Goal: Transaction & Acquisition: Purchase product/service

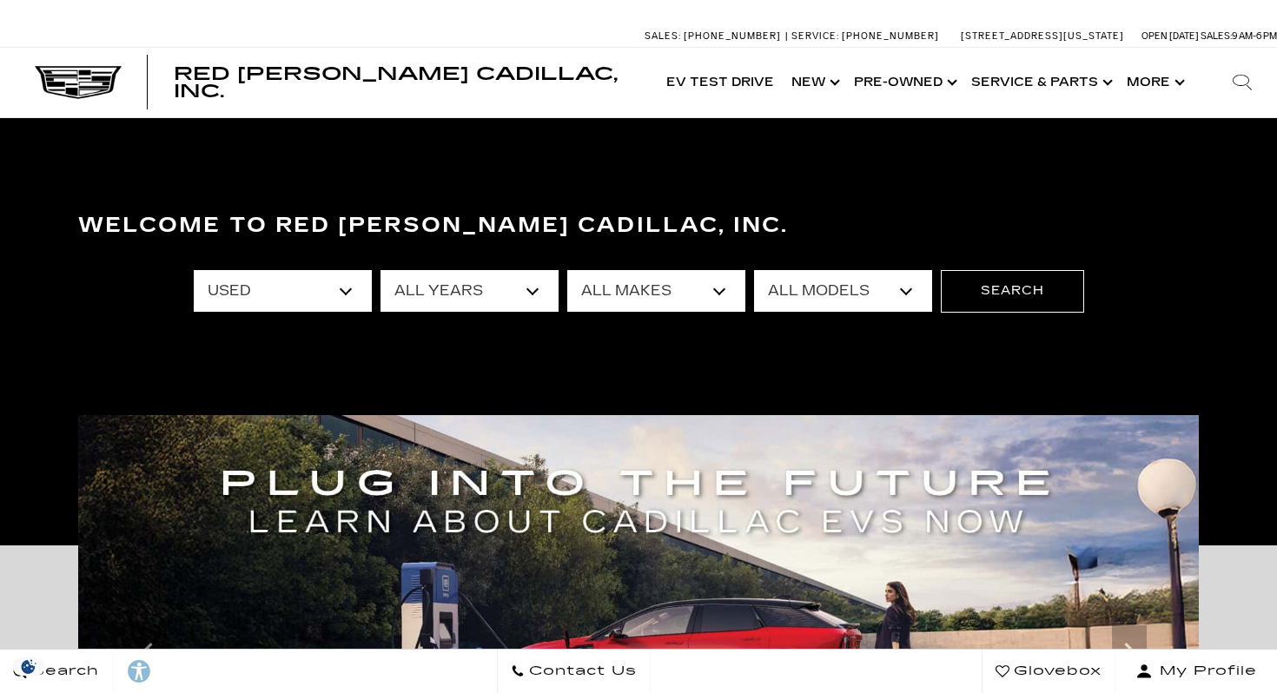
select select "Used"
click at [727, 283] on select "All Makes Audi BMW Buick Cadillac Chevrolet Dodge Ford Honda Jeep Land Rover Le…" at bounding box center [656, 291] width 178 height 42
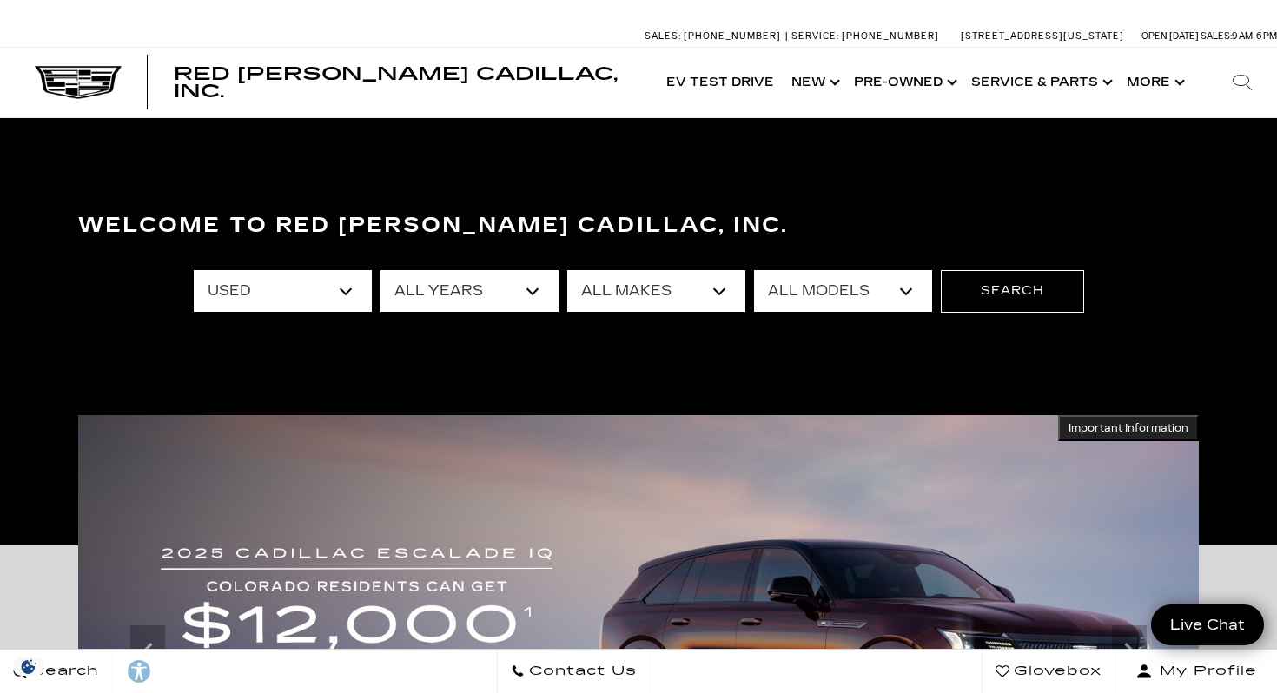
select select "Dodge"
click at [1004, 301] on button "Search" at bounding box center [1012, 291] width 143 height 42
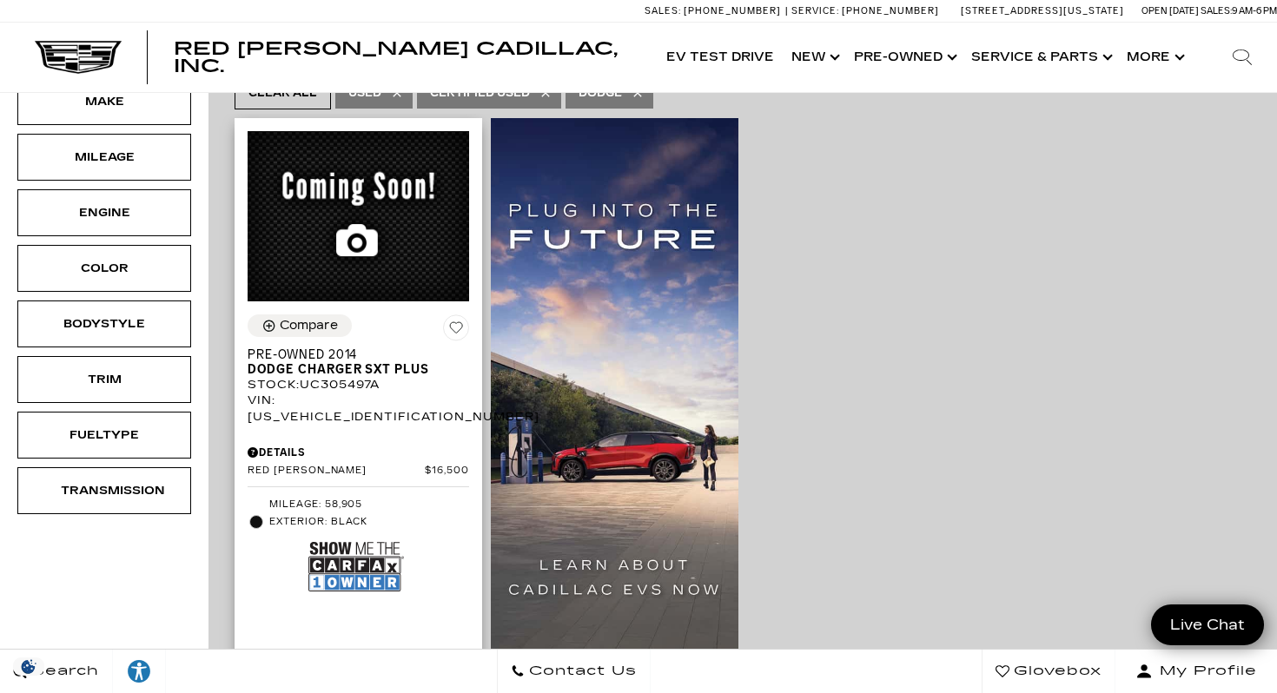
scroll to position [226, 0]
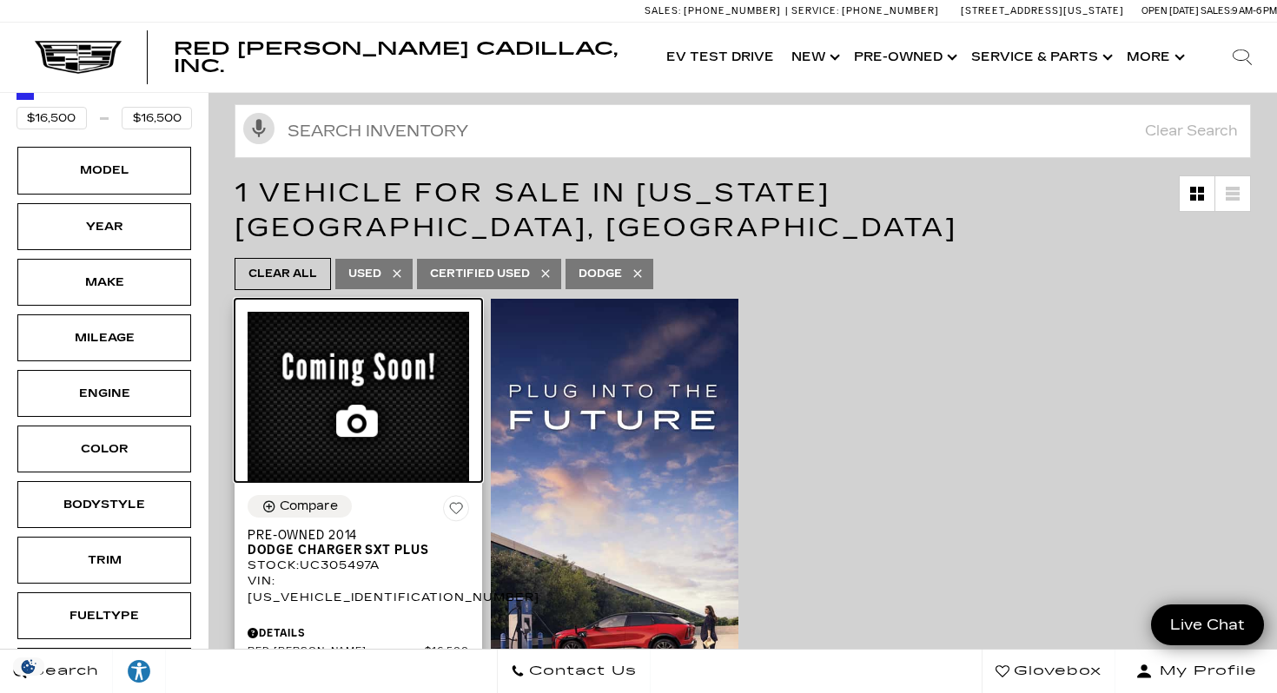
click at [351, 339] on img at bounding box center [359, 397] width 222 height 171
